Goal: Find specific page/section: Find specific page/section

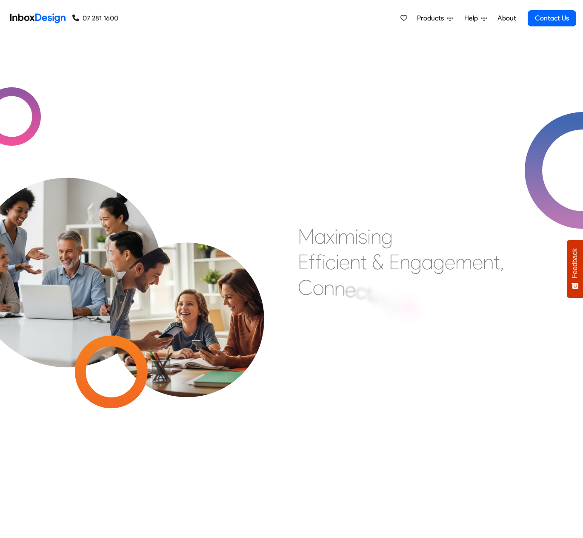
click at [441, 17] on span "Products" at bounding box center [432, 18] width 30 height 10
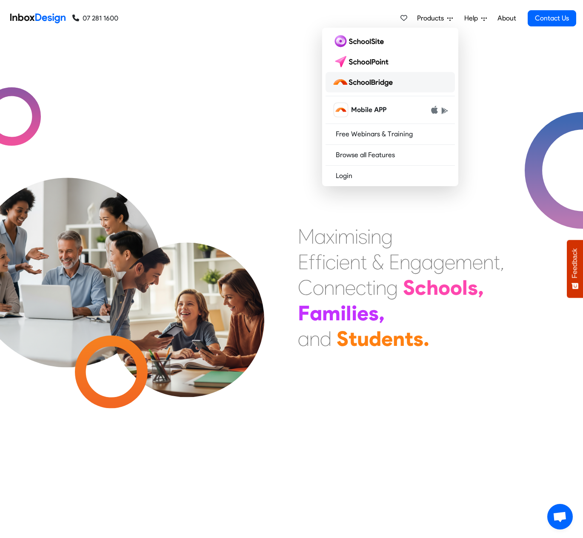
click at [377, 82] on img at bounding box center [364, 82] width 64 height 14
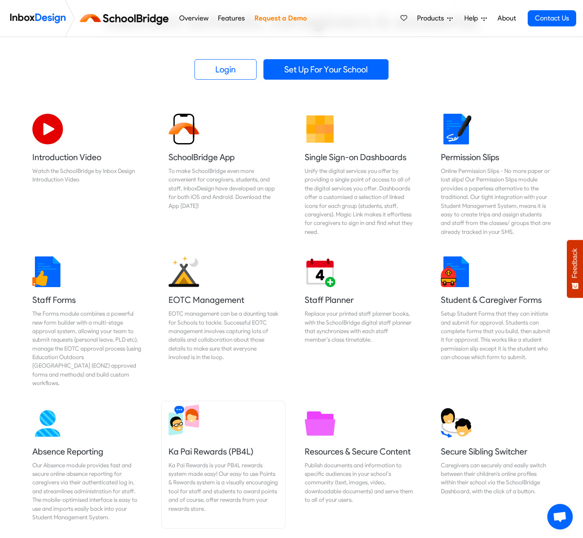
scroll to position [255, 0]
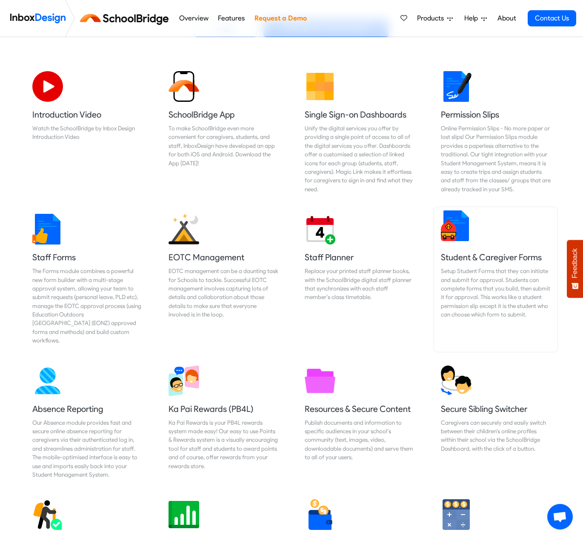
click at [479, 259] on h5 "Student & Caregiver Forms" at bounding box center [496, 257] width 110 height 12
